Goal: Find specific page/section: Find specific page/section

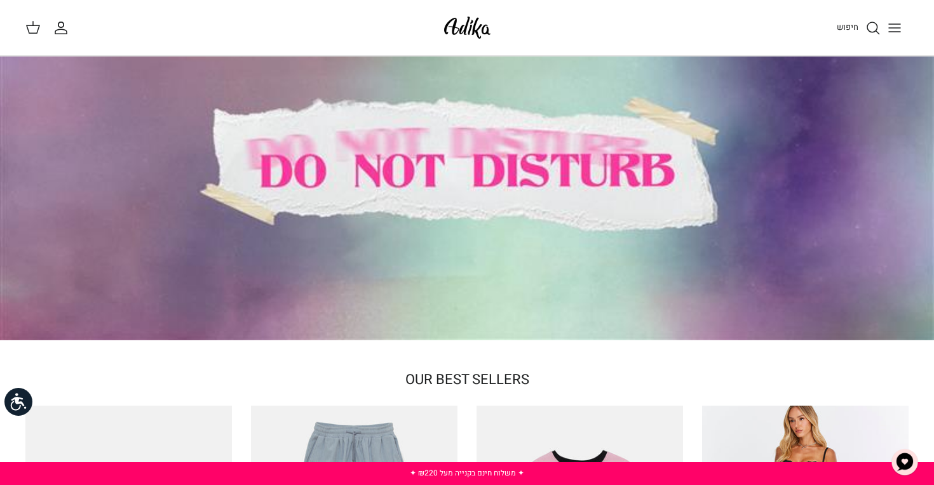
scroll to position [122, 0]
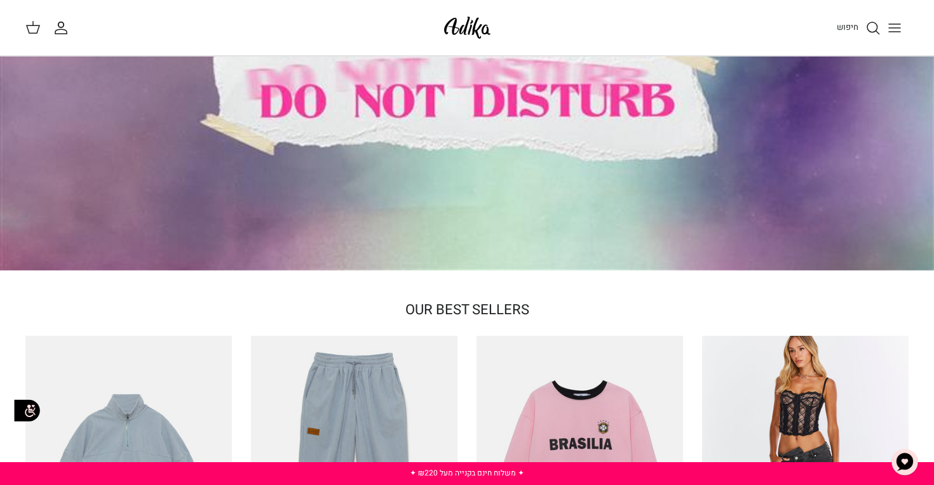
click at [900, 25] on icon "Toggle menu" at bounding box center [894, 27] width 15 height 15
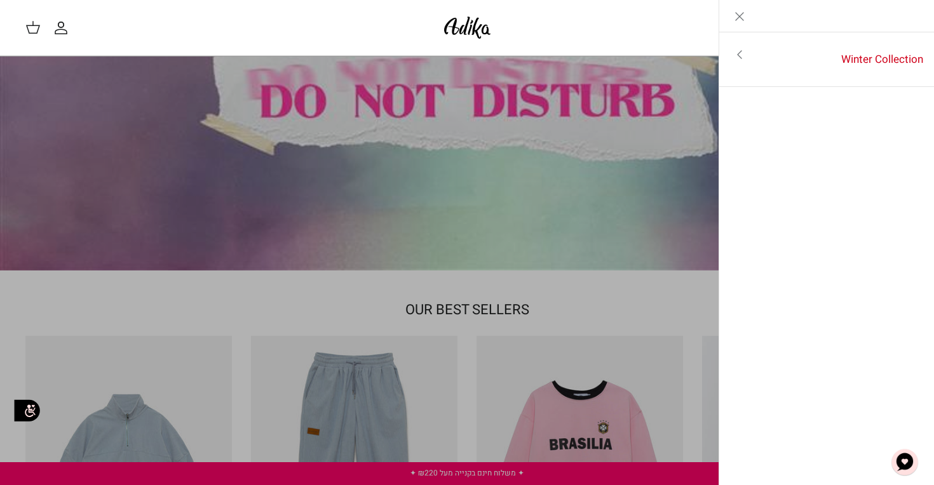
click at [739, 14] on icon "Close" at bounding box center [739, 16] width 15 height 15
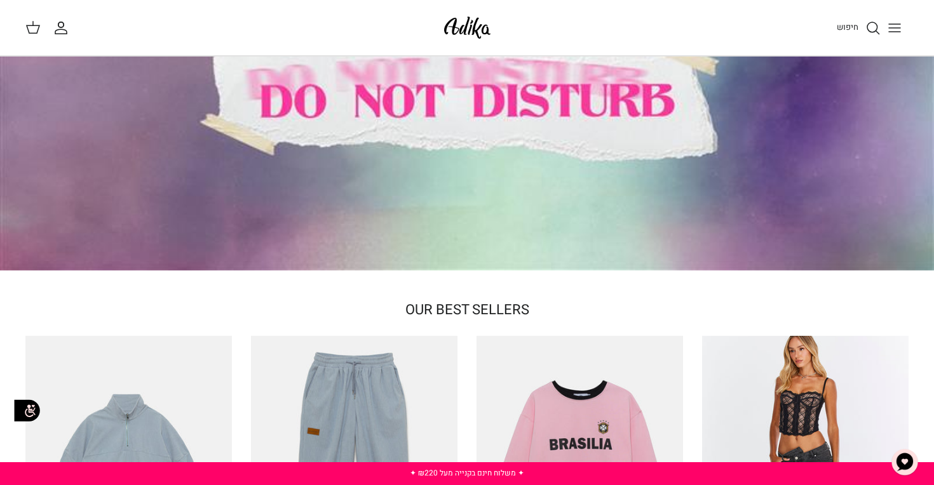
click at [871, 29] on icon "חיפוש" at bounding box center [872, 27] width 15 height 15
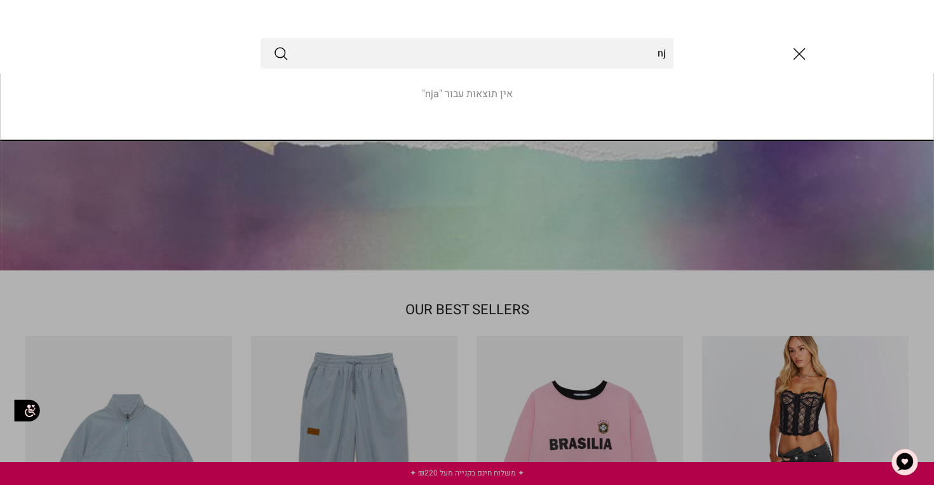
type input "n"
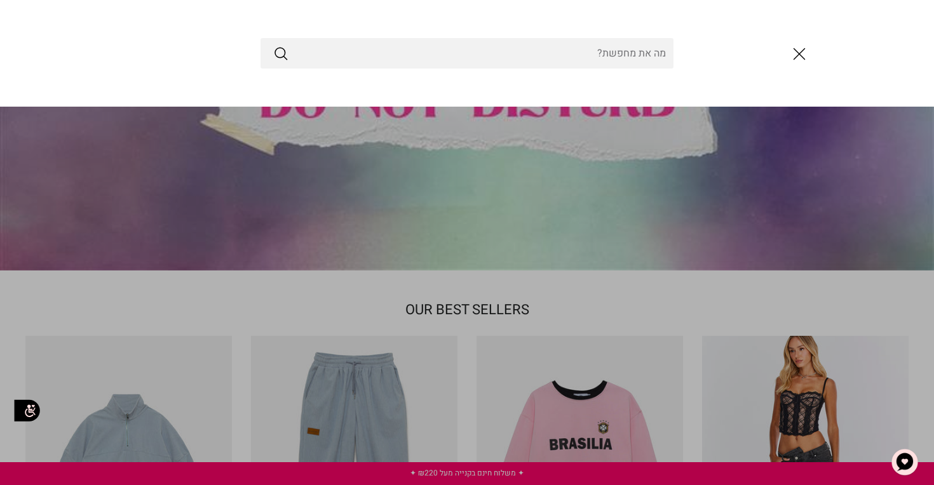
type input "n"
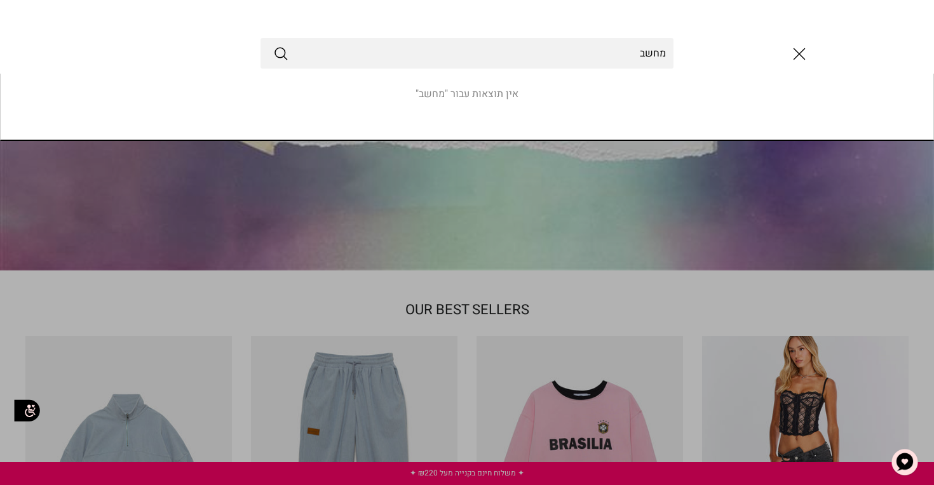
type input "מחשב"
click at [273, 45] on button "Submit" at bounding box center [280, 53] width 15 height 17
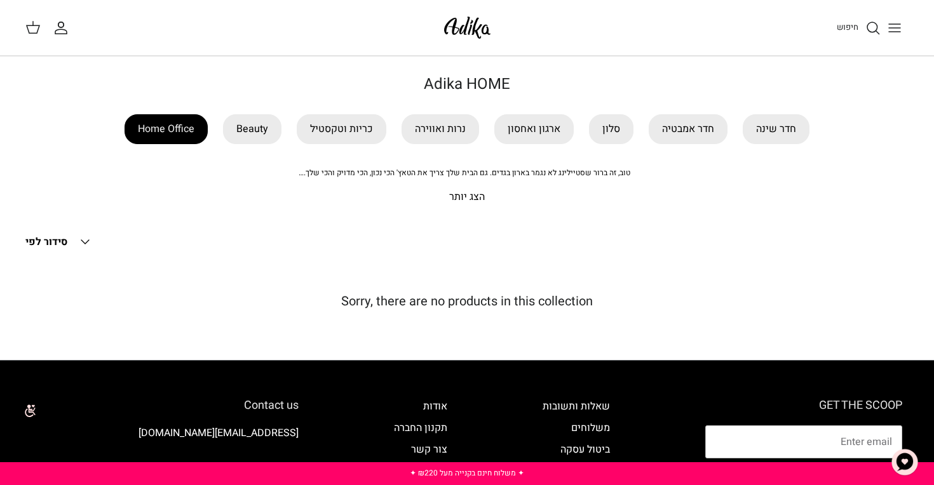
click at [192, 140] on link "Home Office" at bounding box center [165, 129] width 83 height 30
